Goal: Task Accomplishment & Management: Complete application form

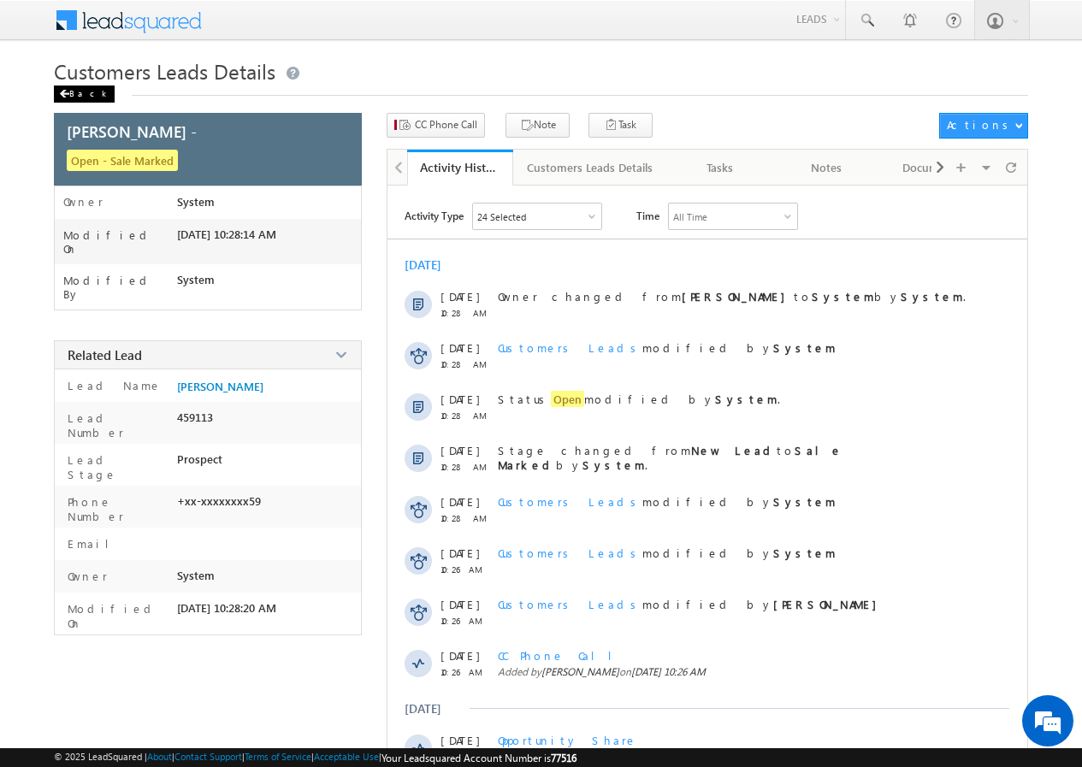
click at [80, 96] on div "Back" at bounding box center [84, 93] width 61 height 17
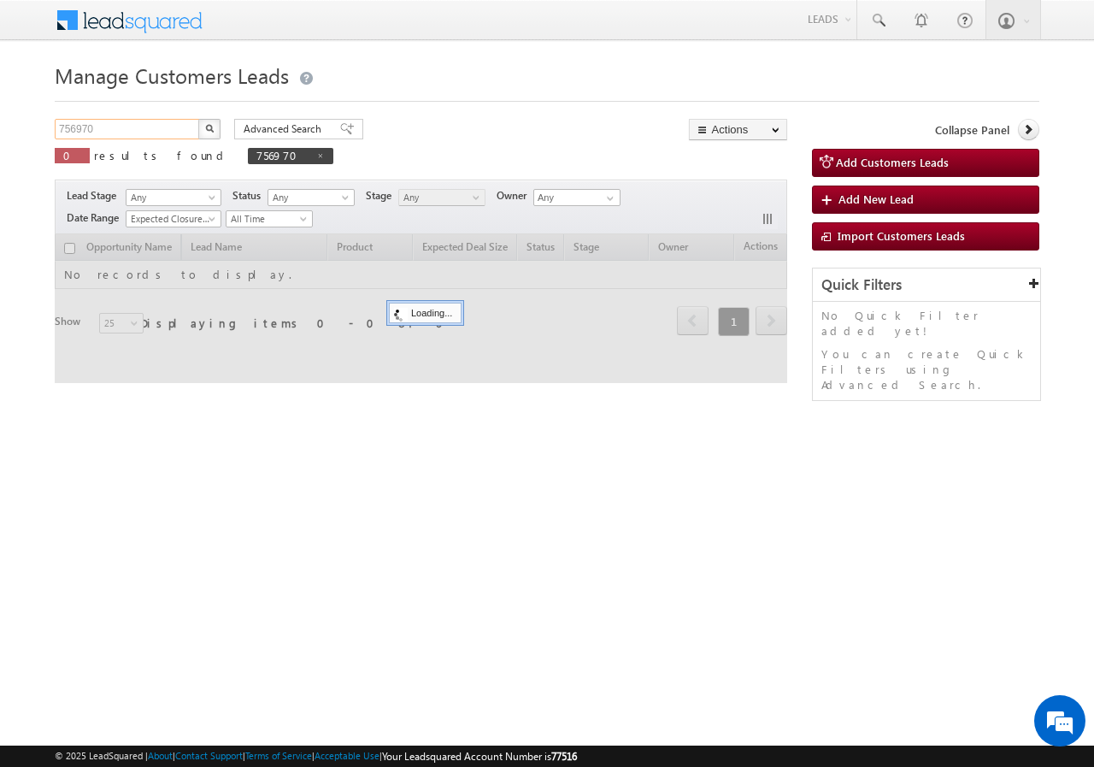
click at [145, 129] on input "756970" at bounding box center [128, 129] width 146 height 21
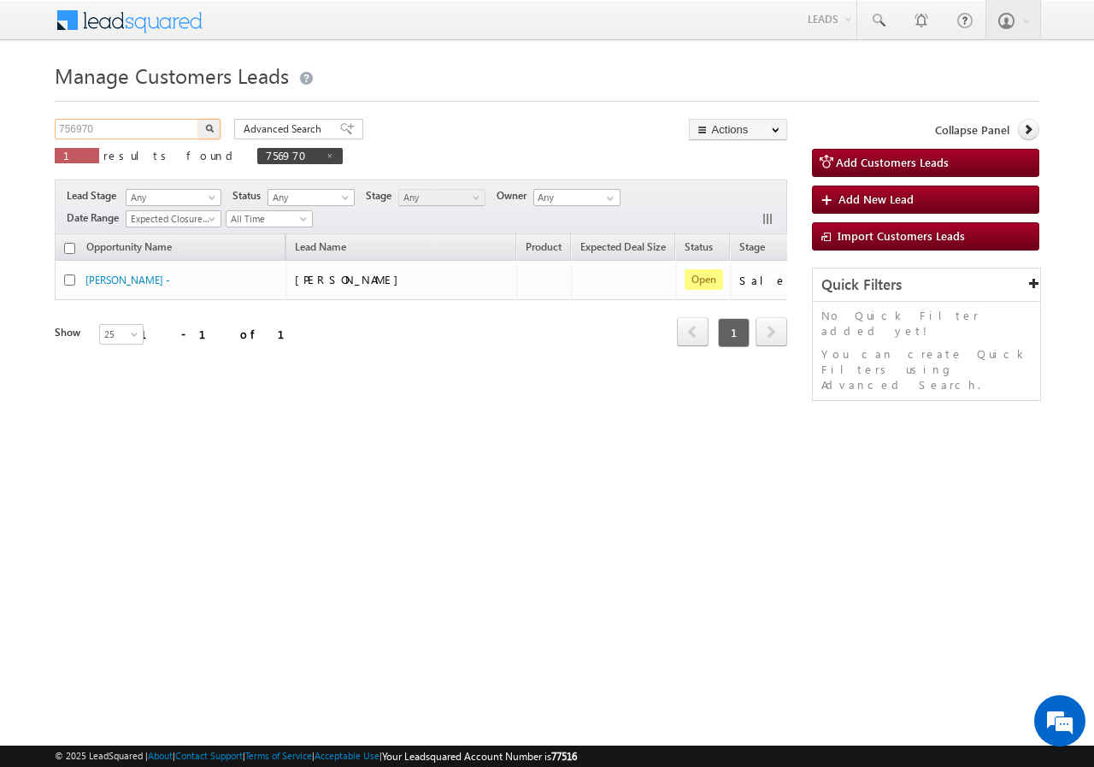
paste input "48847"
type input "748847"
click at [199, 121] on button "button" at bounding box center [209, 129] width 22 height 21
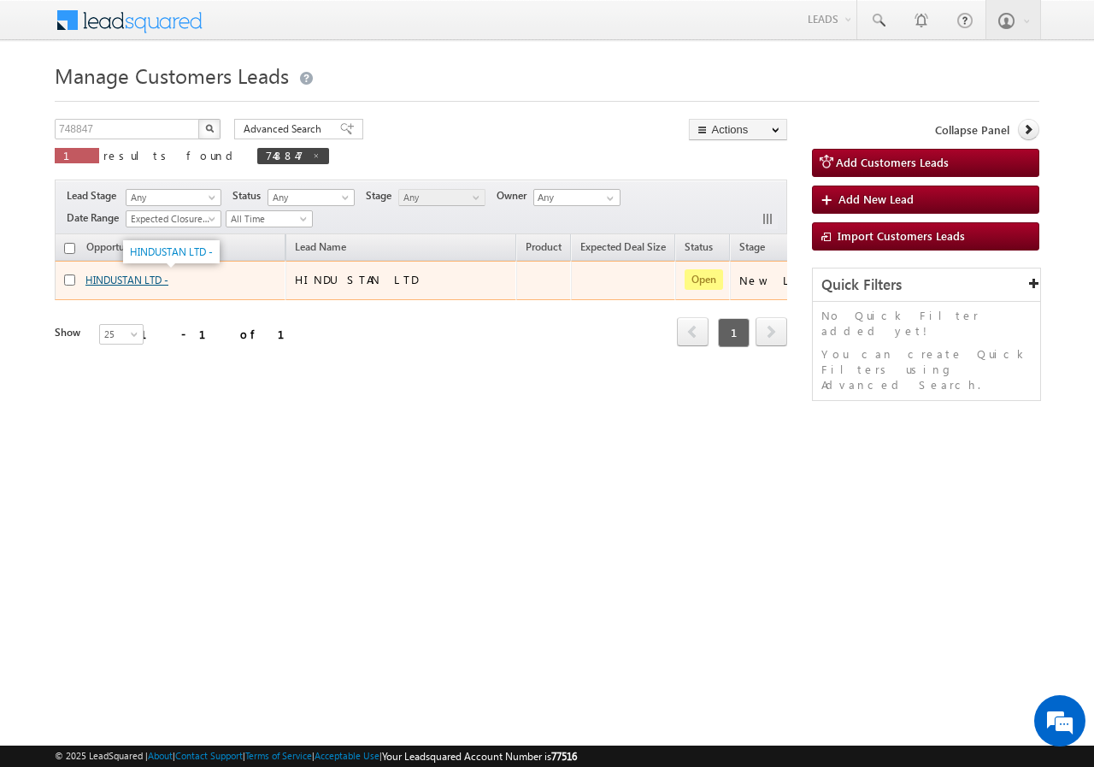
click at [123, 281] on link "HINDUSTAN LTD -" at bounding box center [126, 280] width 83 height 13
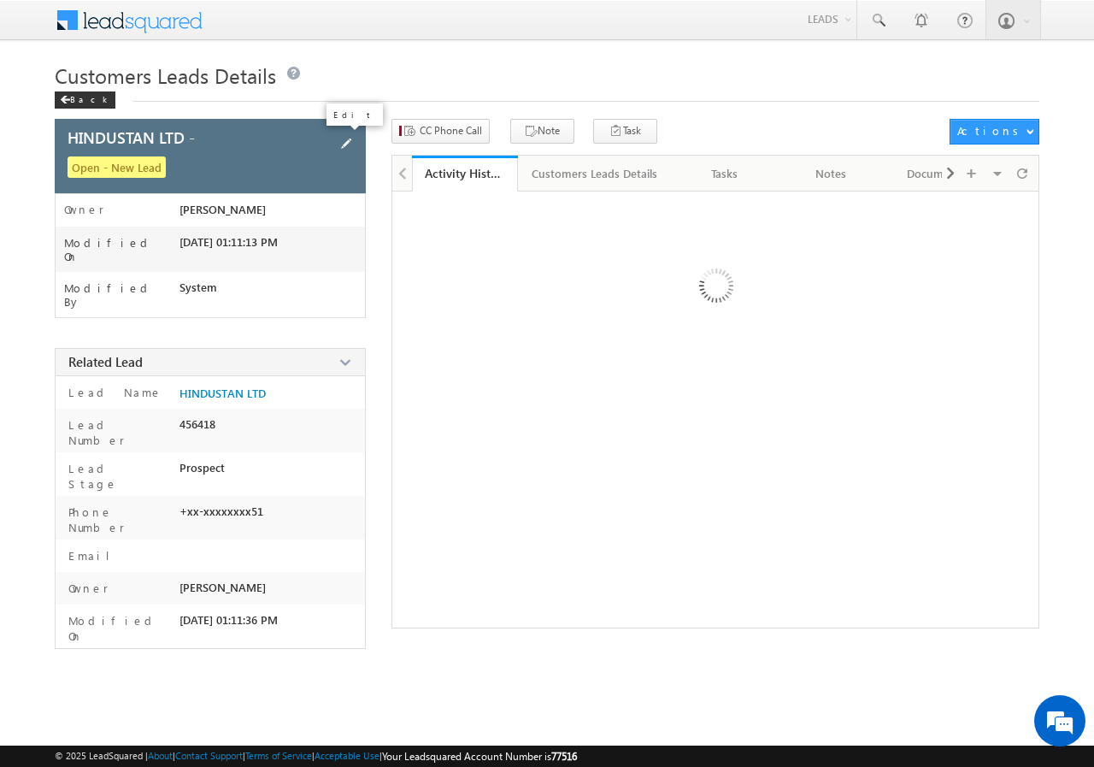
click at [343, 136] on span at bounding box center [346, 143] width 19 height 19
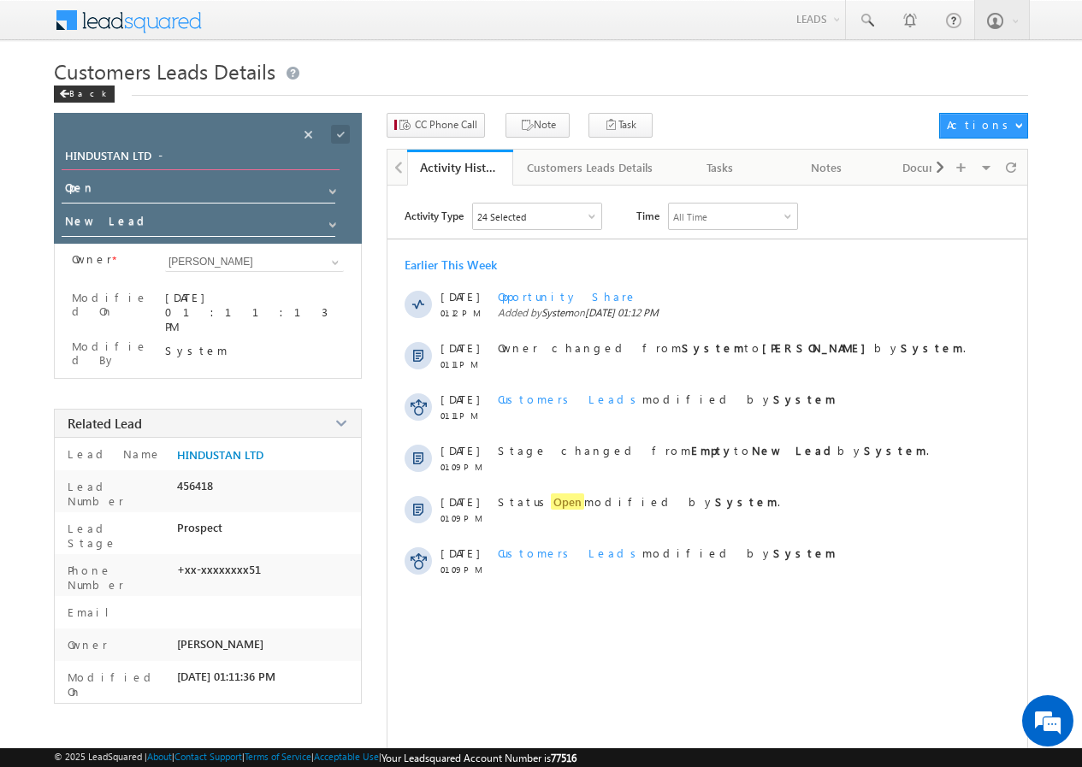
drag, startPoint x: 171, startPoint y: 150, endPoint x: 2, endPoint y: 147, distance: 169.3
click at [2, 147] on body "Menu Zishan Qureshi sitar a4@ks erve. co.in" at bounding box center [541, 405] width 1082 height 811
type input "Satish Kumar"
click at [345, 126] on div "Save" at bounding box center [354, 115] width 54 height 22
click at [344, 127] on span at bounding box center [340, 134] width 19 height 19
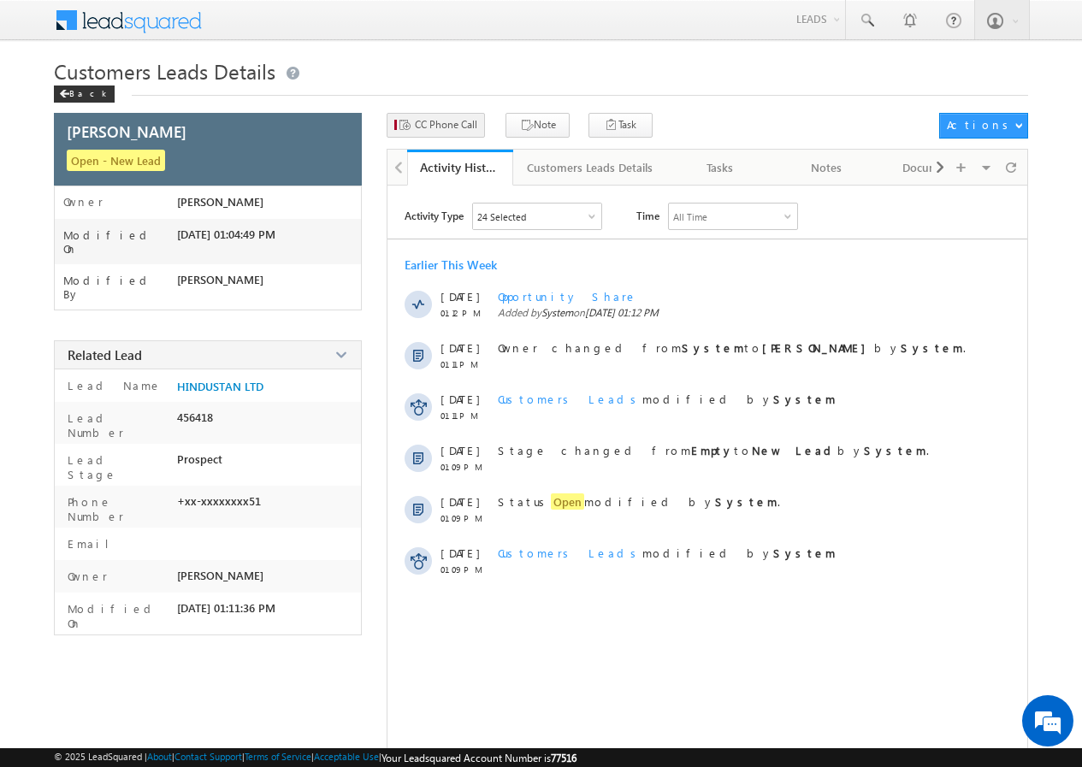
drag, startPoint x: 390, startPoint y: 108, endPoint x: 429, endPoint y: 121, distance: 41.4
click at [396, 110] on div "Customers Leads Details Back" at bounding box center [541, 85] width 974 height 56
click at [447, 128] on span "CC Phone Call" at bounding box center [446, 124] width 62 height 15
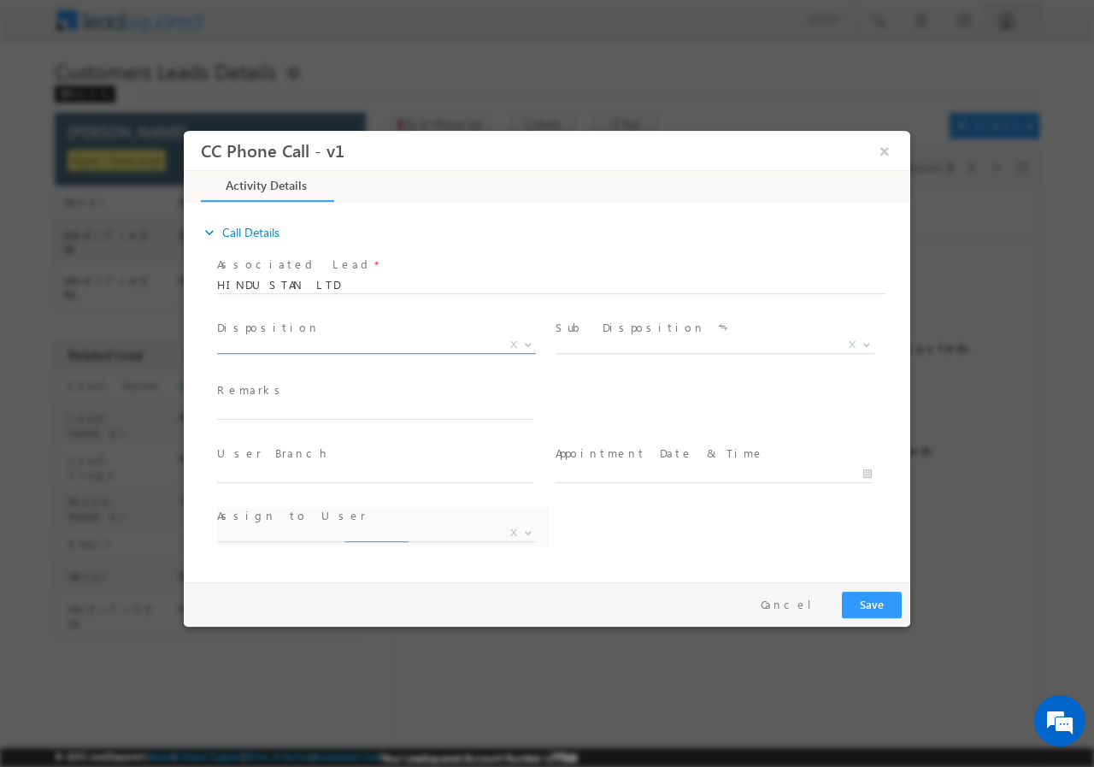
click at [320, 347] on span "X" at bounding box center [376, 344] width 319 height 17
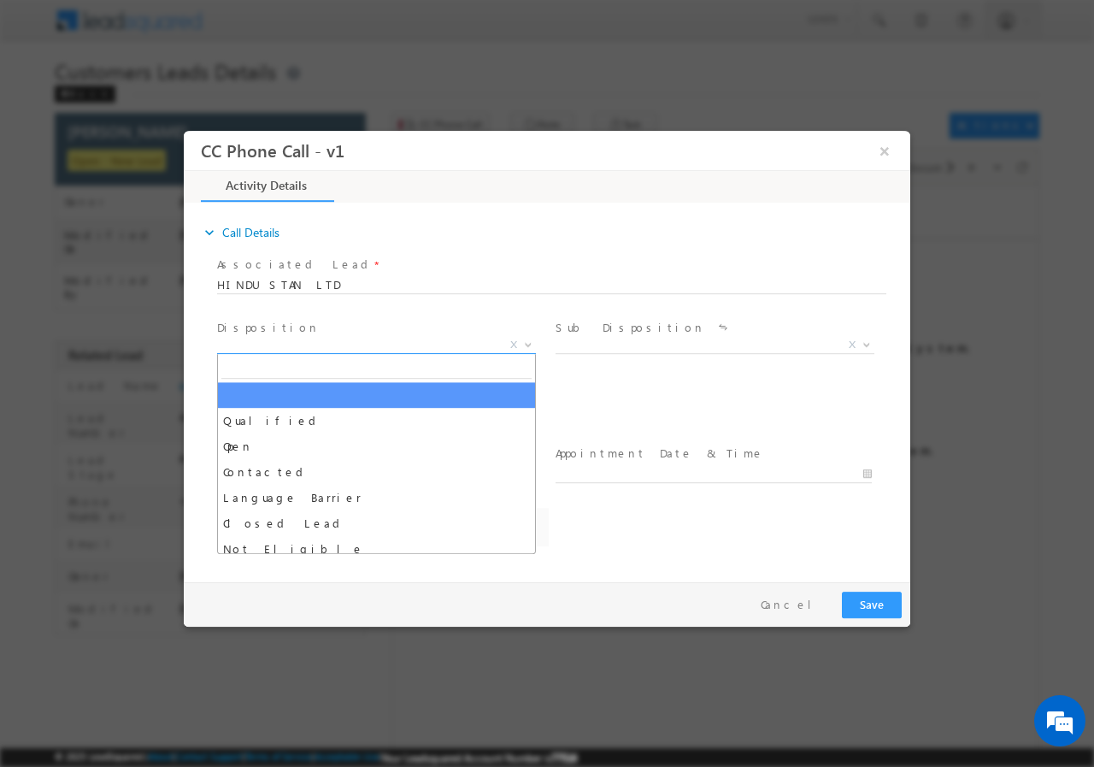
select select "bhanwar.bairwa@sgrlimited.in"
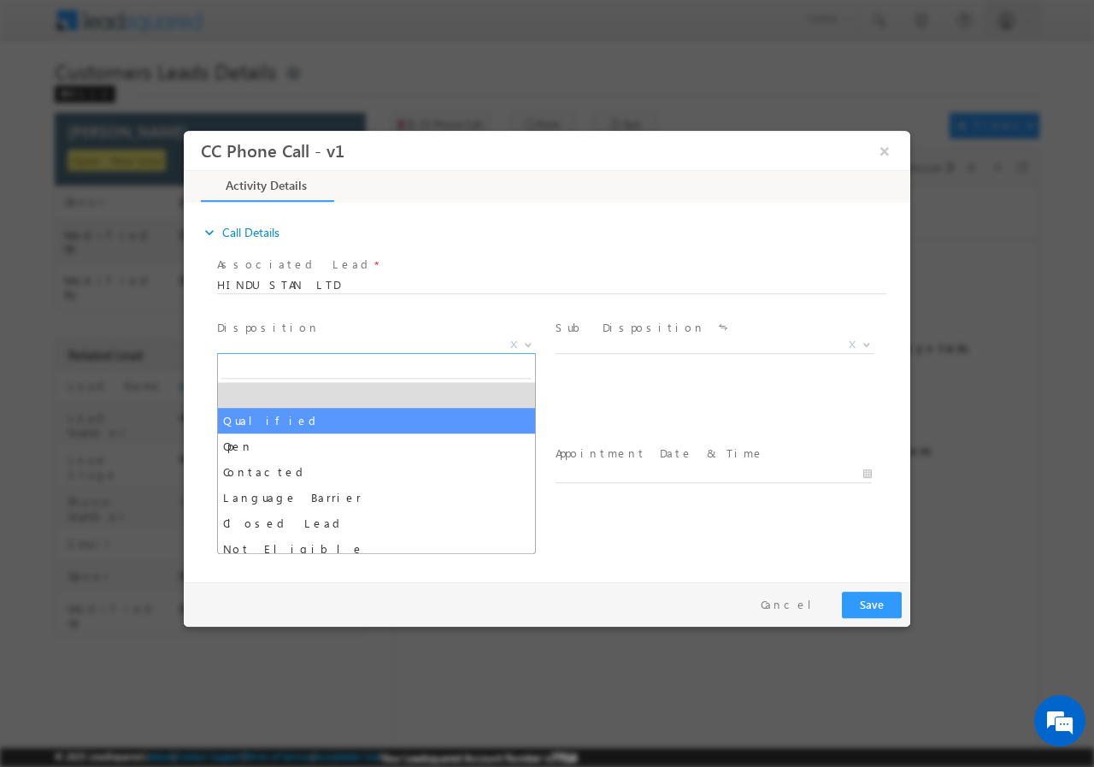
select select "Qualified"
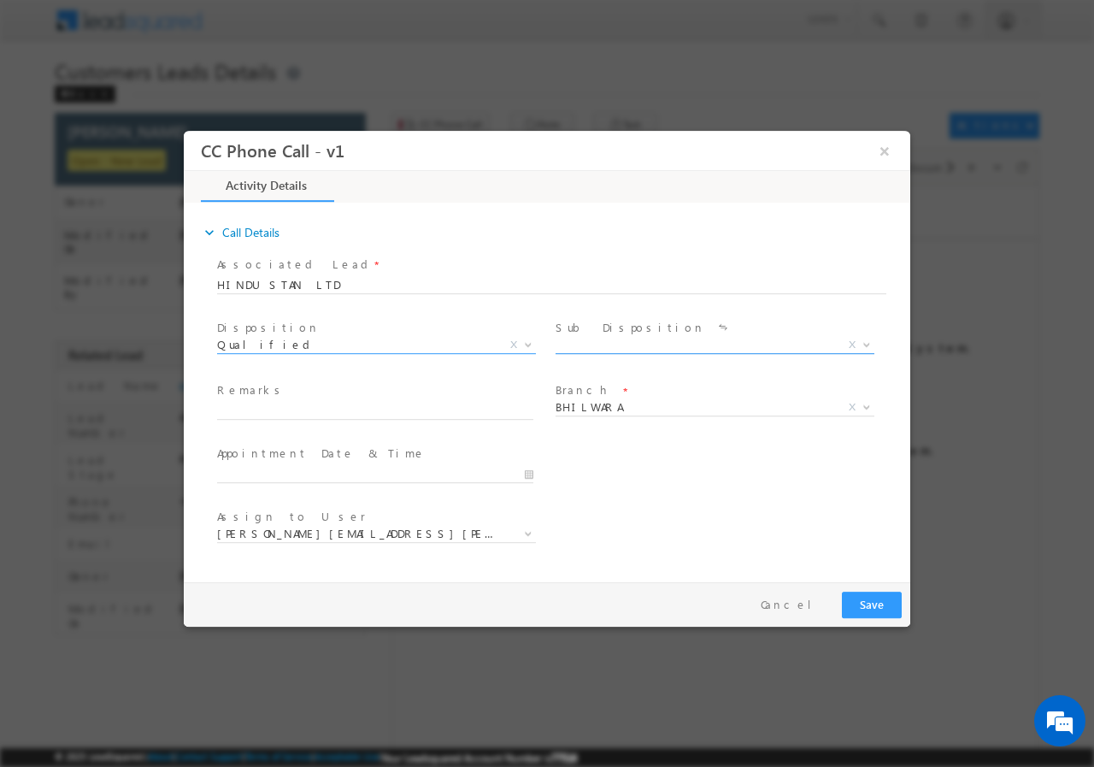
click at [610, 340] on span "X" at bounding box center [715, 344] width 319 height 17
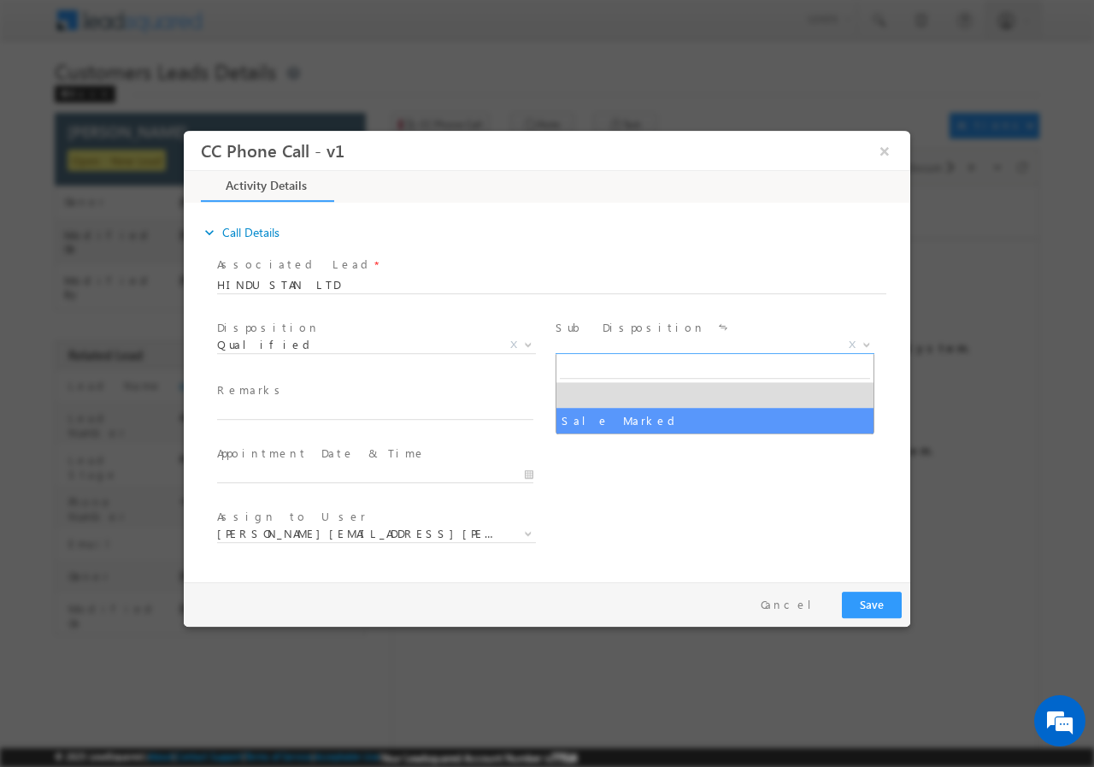
select select "Sale Marked"
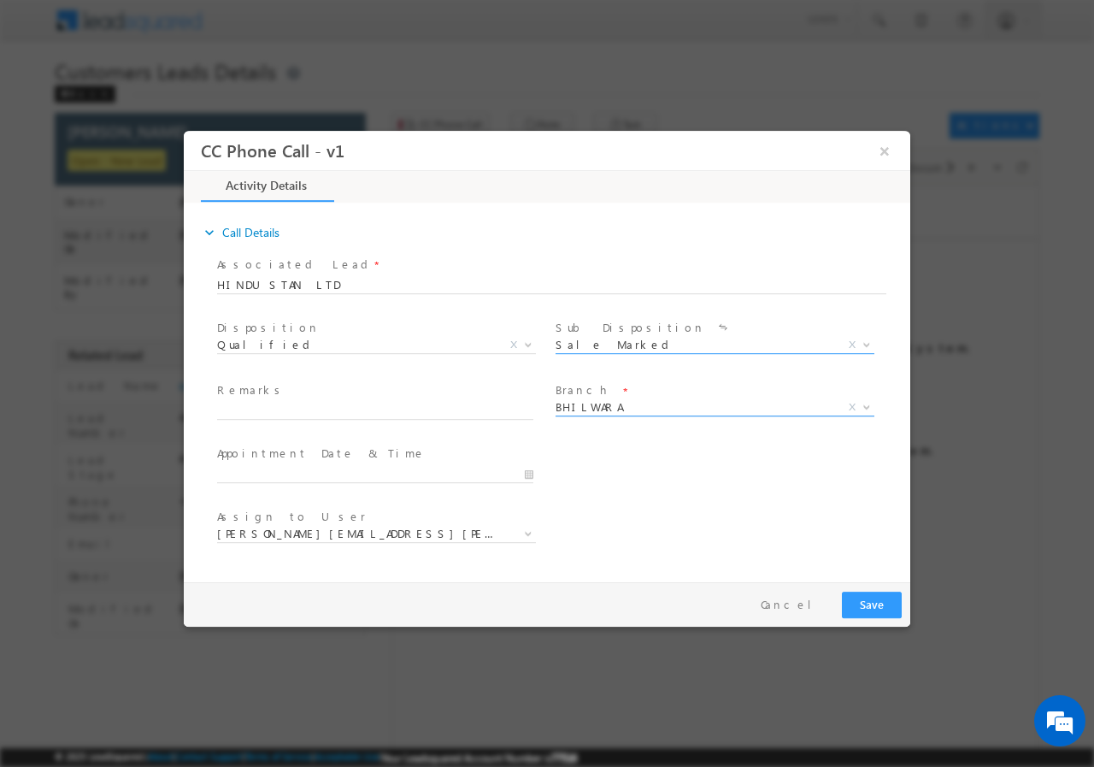
click at [609, 405] on span "BHILWARA" at bounding box center [695, 405] width 278 height 15
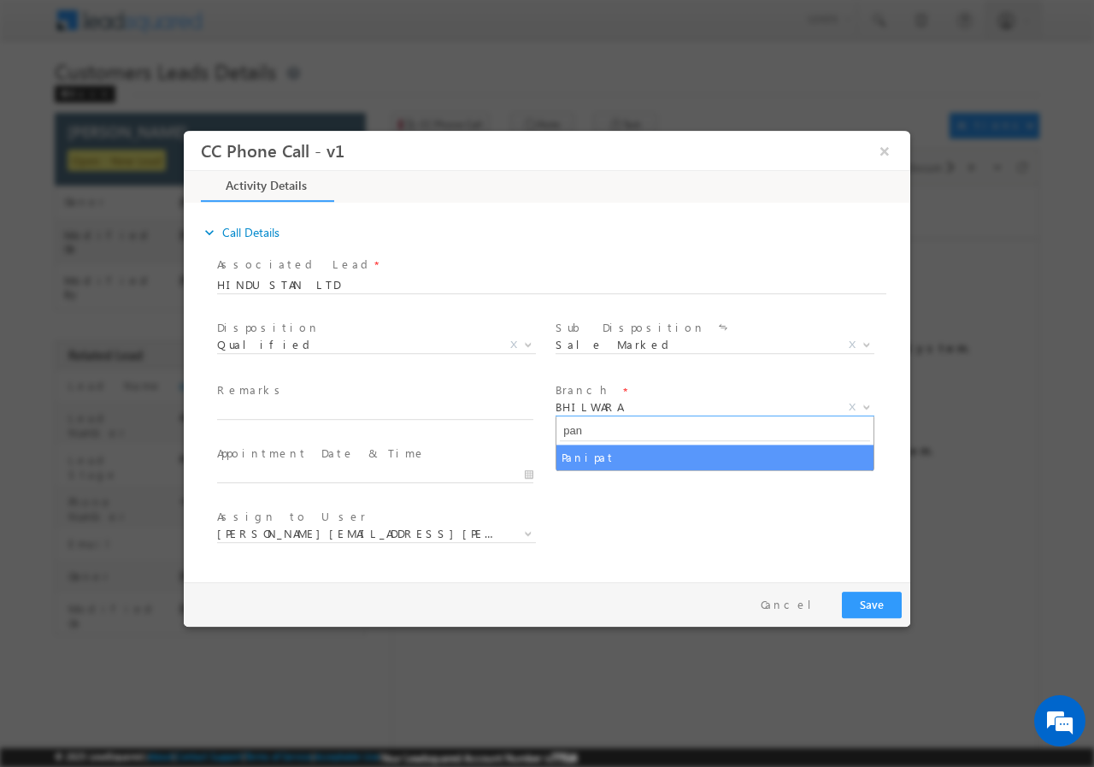
type input "pan"
select select "Panipat"
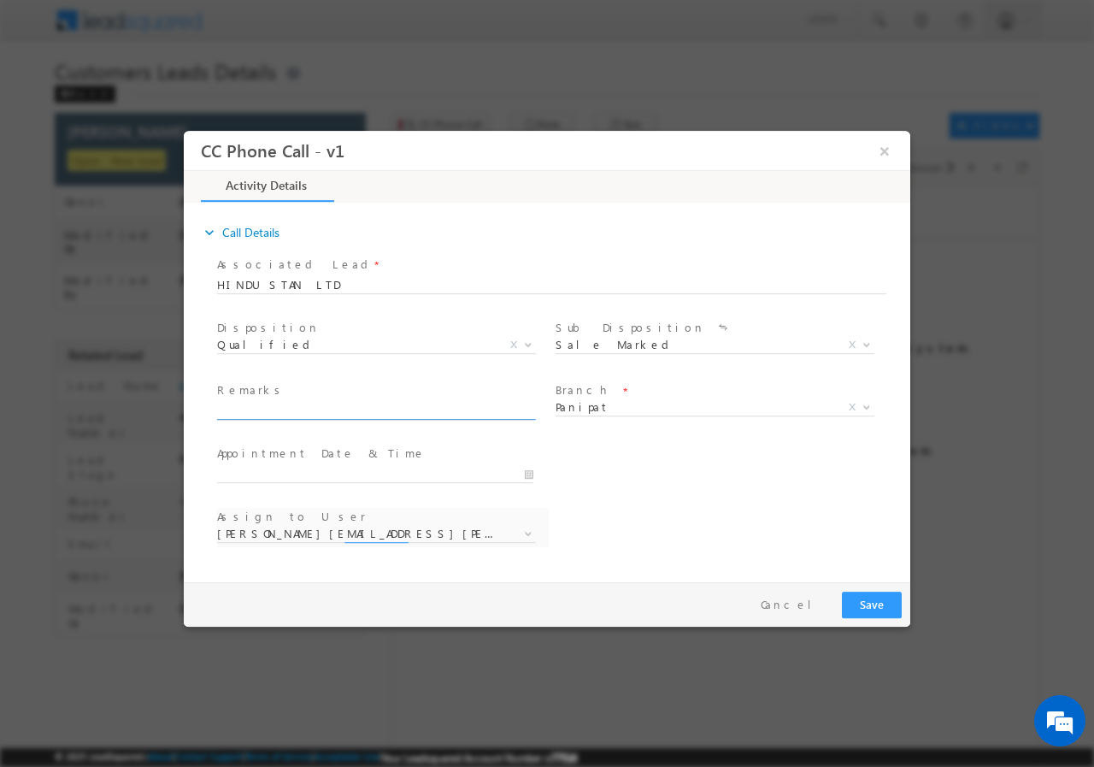
click at [291, 414] on input "text" at bounding box center [375, 410] width 316 height 17
select select "amit.vats@sgrlimited.in"
paste input "748847//VB_Interested//Satish Kumar//9255048051//Construction// loan req-5L//sa…"
type input "748847//VB_Interested//Satish Kumar//9255048051//Construction// loan req-5L//sa…"
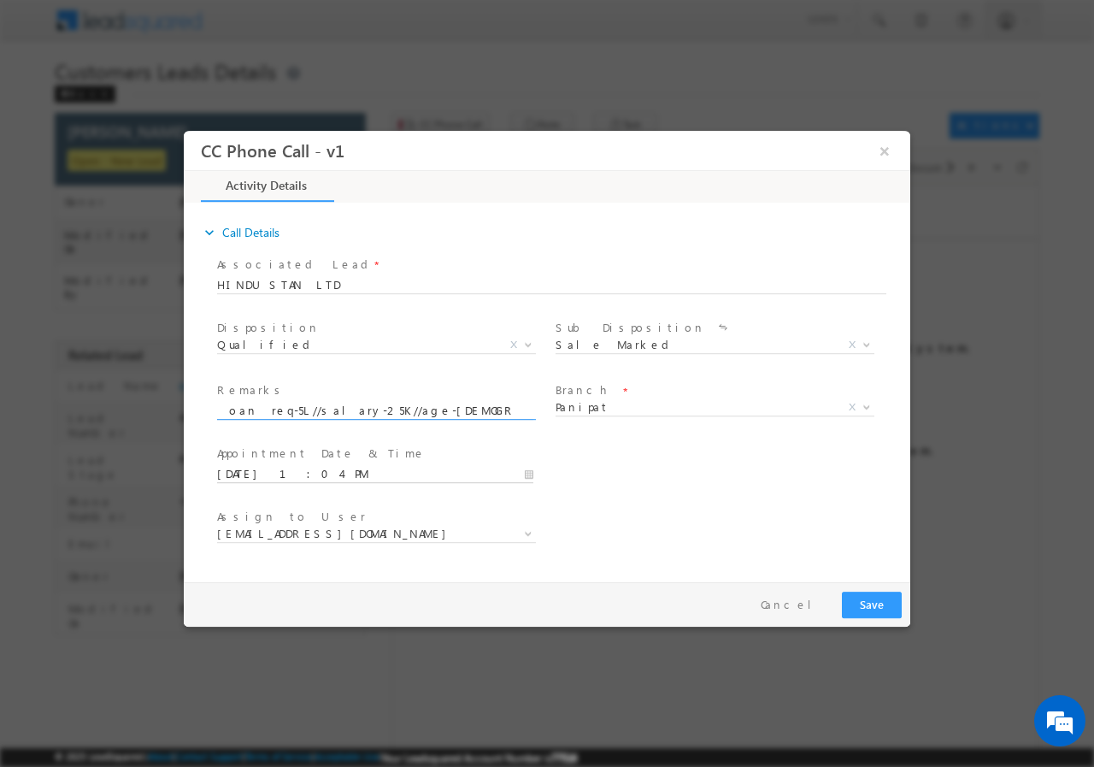
click at [533, 470] on input "08/14/2025 1:04 PM" at bounding box center [375, 473] width 316 height 17
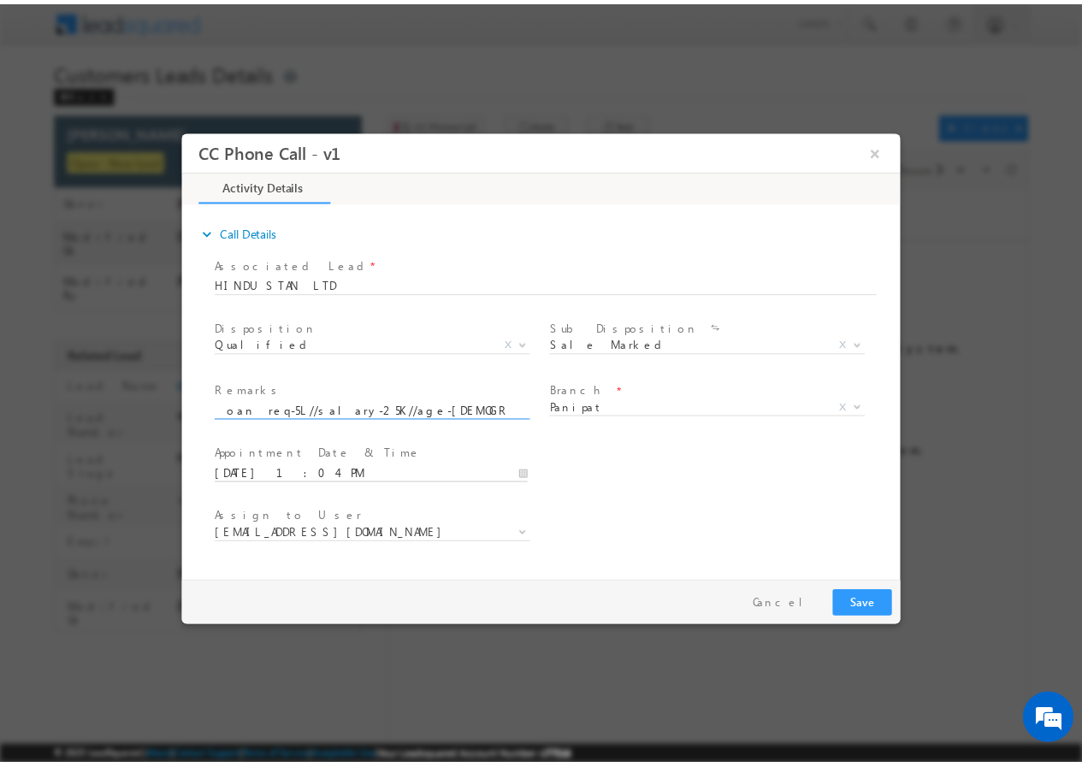
scroll to position [0, 0]
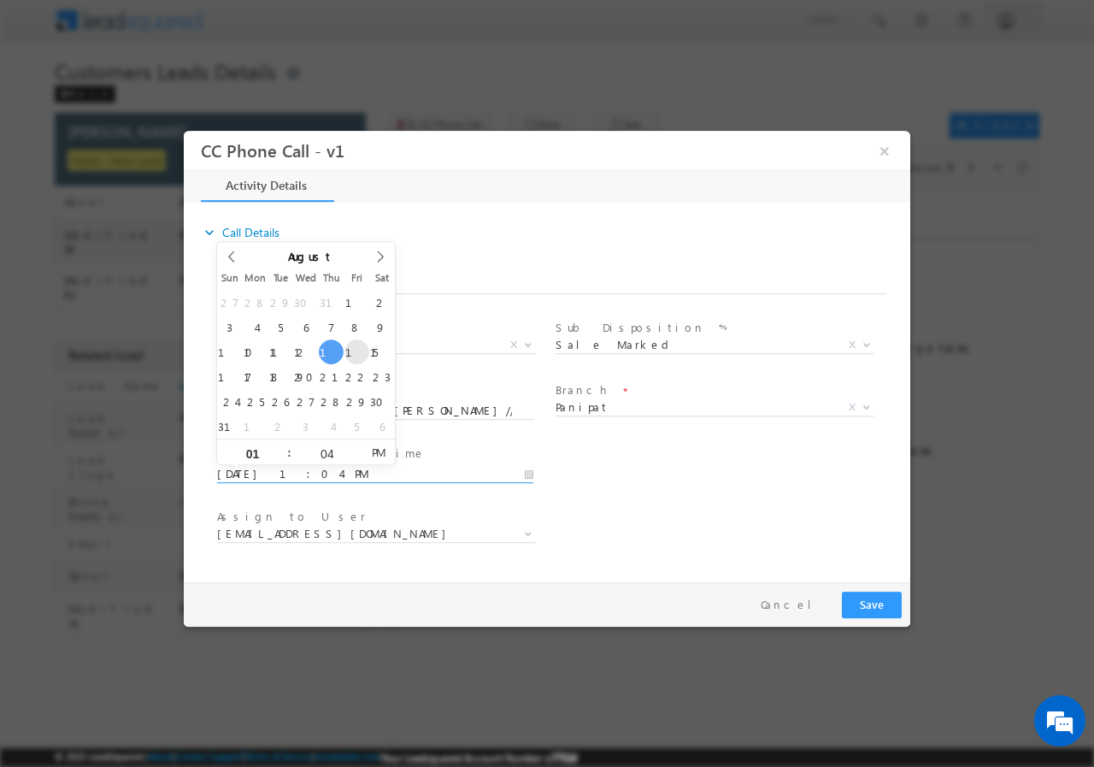
type input "08/15/2025 1:04 PM"
click at [325, 451] on input "04" at bounding box center [327, 452] width 71 height 11
type input "00"
type input "08/15/2025 1:00 PM"
click at [684, 496] on div "User Branch * Appointment Date & Time * 08/15/2025 1:00 PM" at bounding box center [562, 471] width 697 height 63
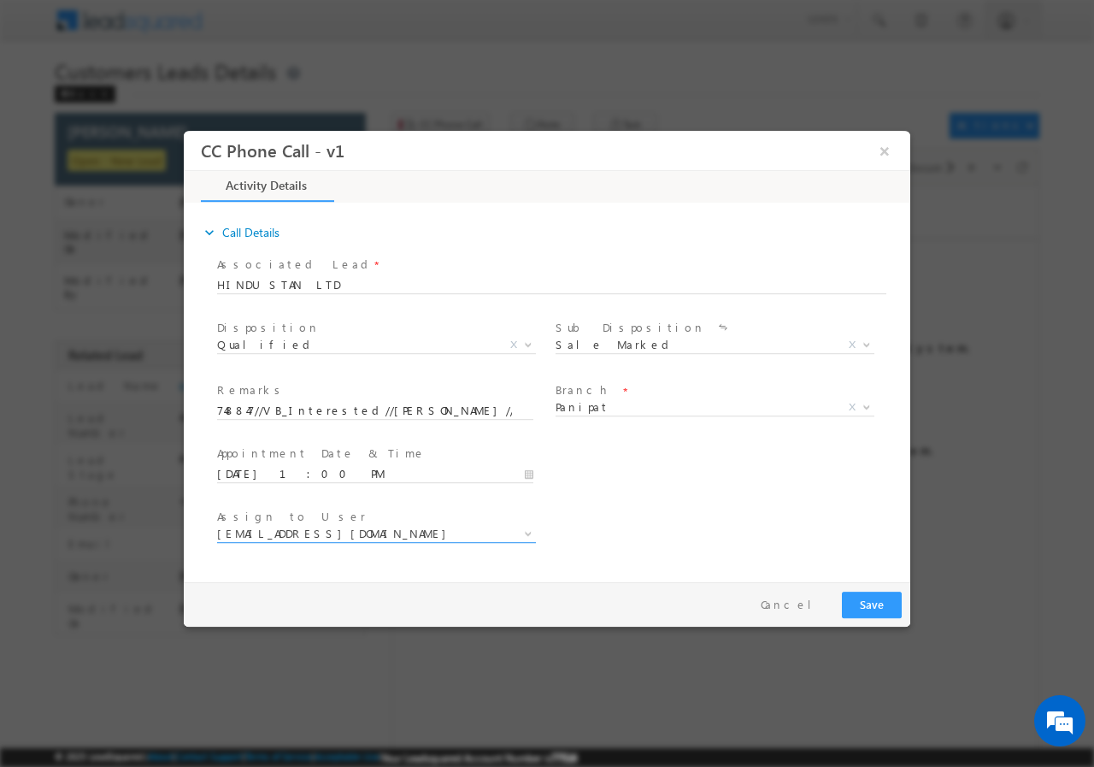
click at [340, 528] on span "amit.vats@sgrlimited.in" at bounding box center [356, 532] width 278 height 15
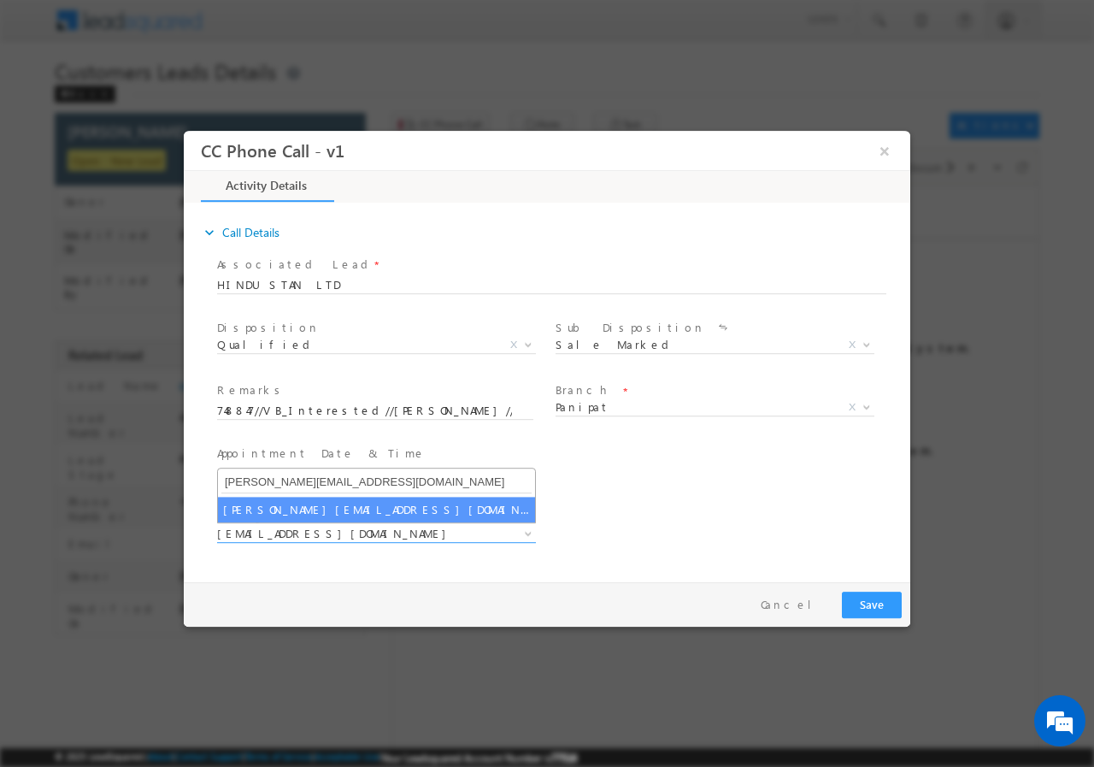
type input "rajbir.singh1@sgrlimited.in"
select select "rajbir.singh1@sgrlimited.in"
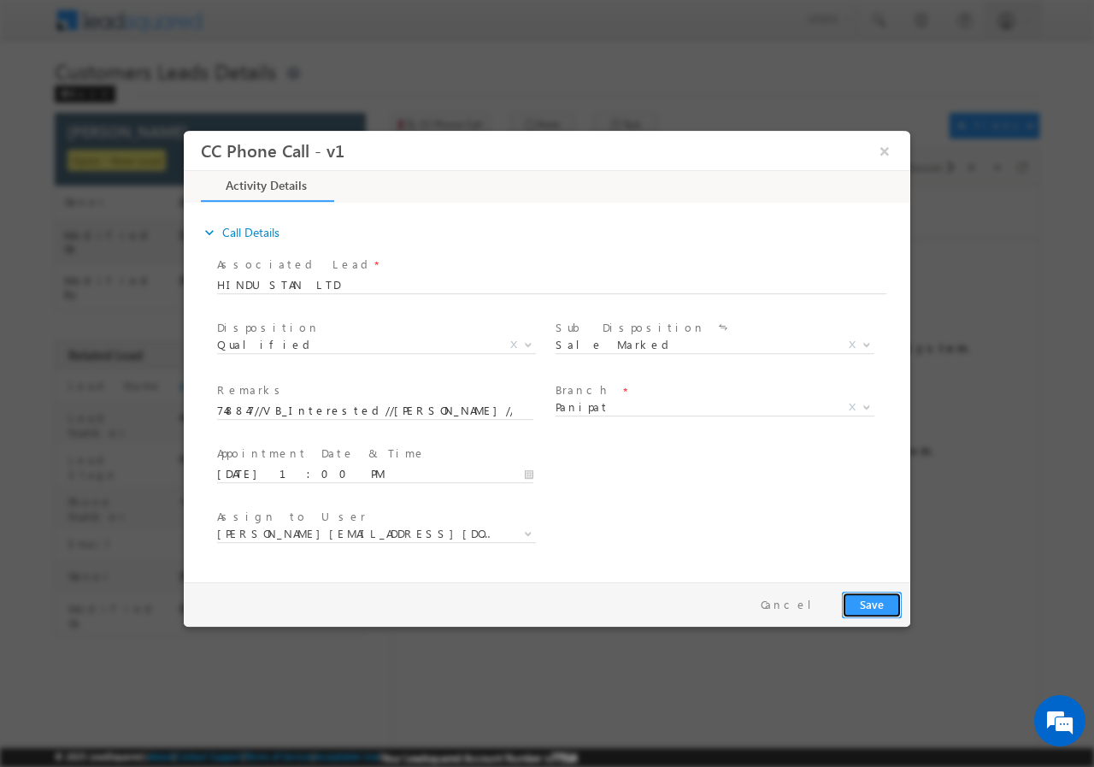
click at [875, 603] on button "Save" at bounding box center [872, 604] width 60 height 27
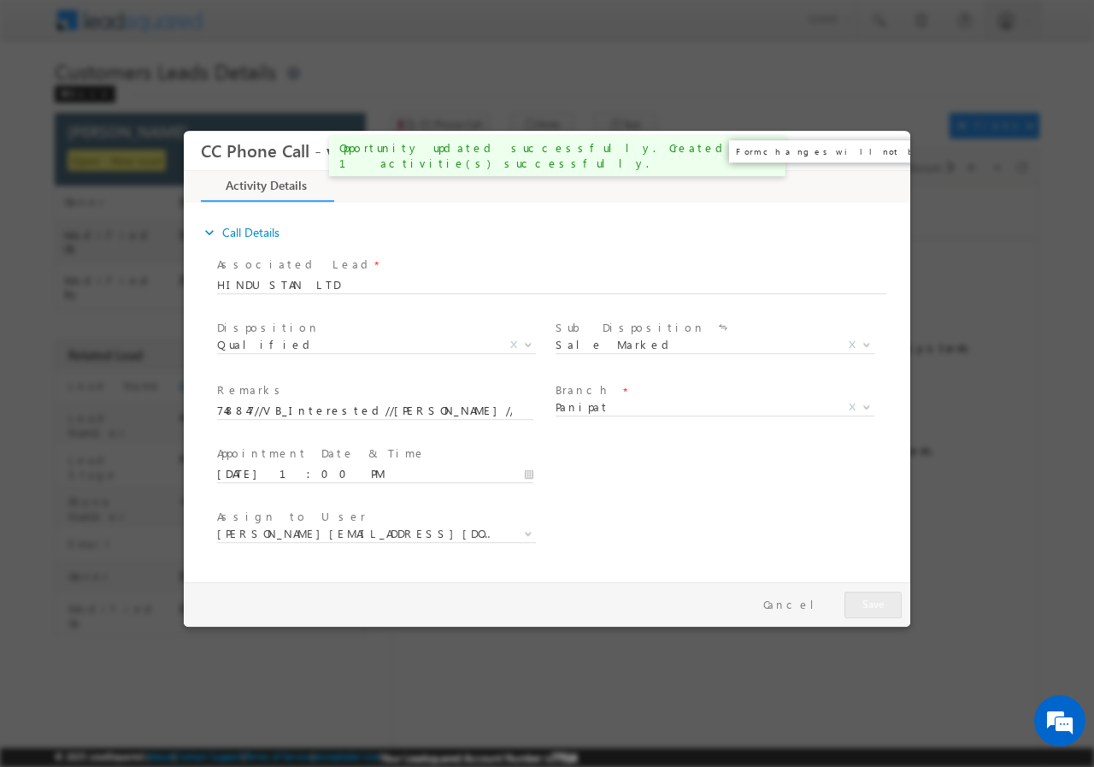
click at [889, 149] on button "×" at bounding box center [884, 150] width 29 height 32
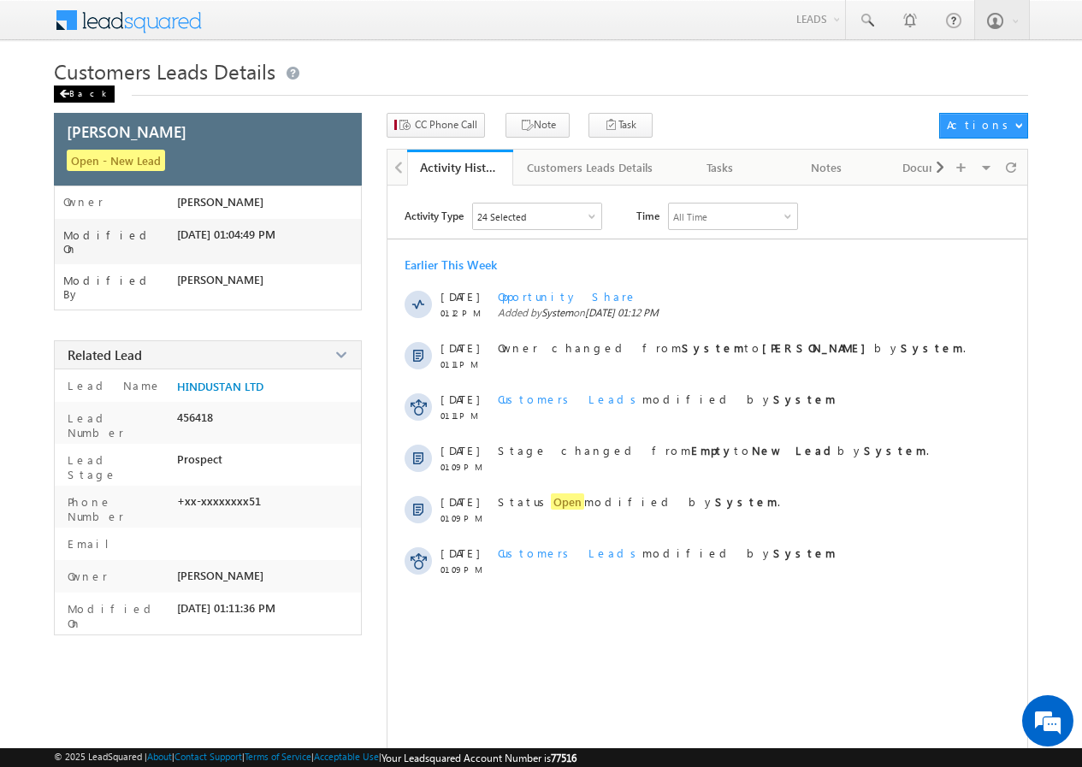
click at [76, 95] on div "Back" at bounding box center [84, 93] width 61 height 17
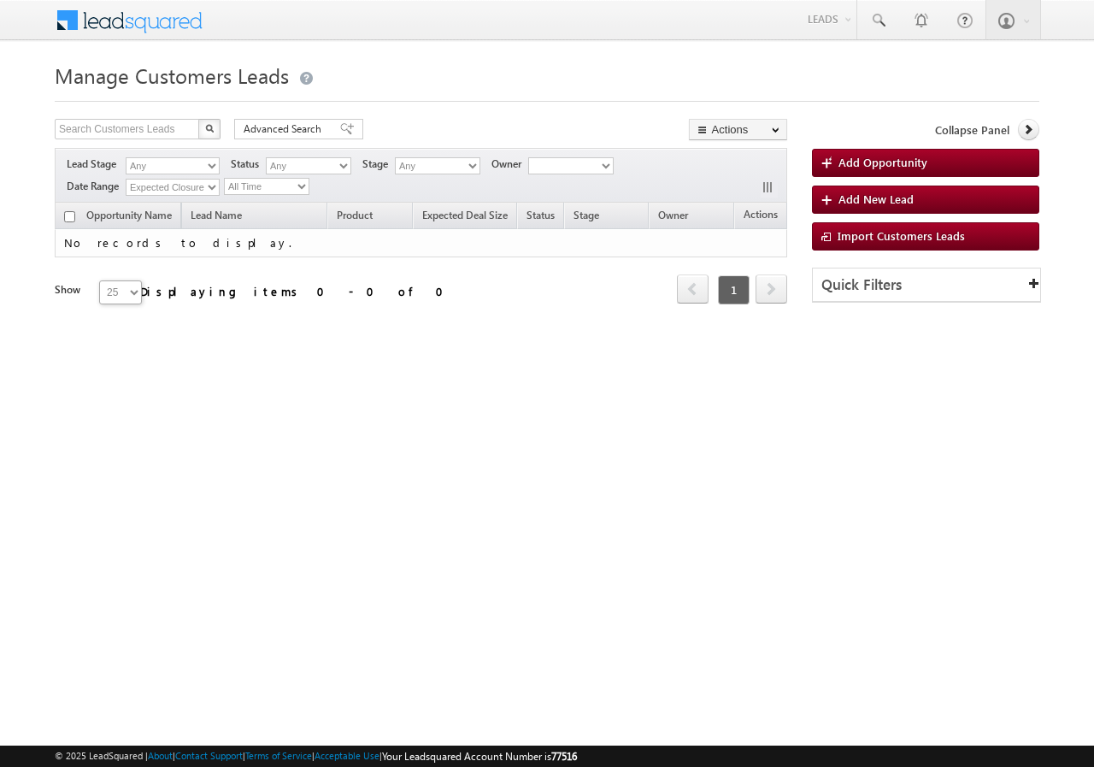
type input "748847"
